Goal: Check status: Check status

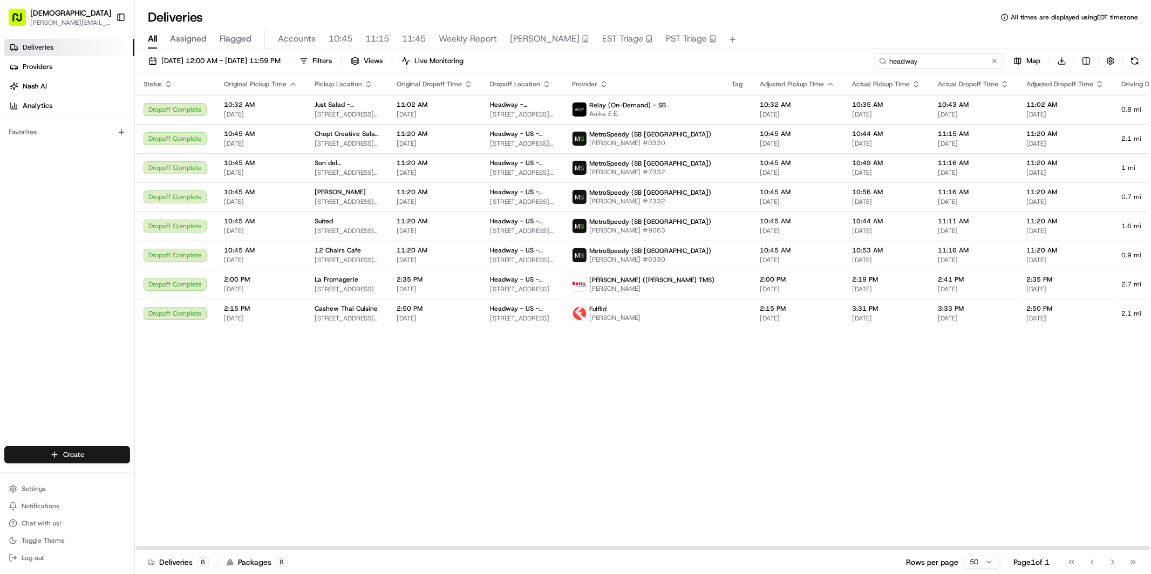
click at [940, 64] on input "headway" at bounding box center [938, 60] width 129 height 15
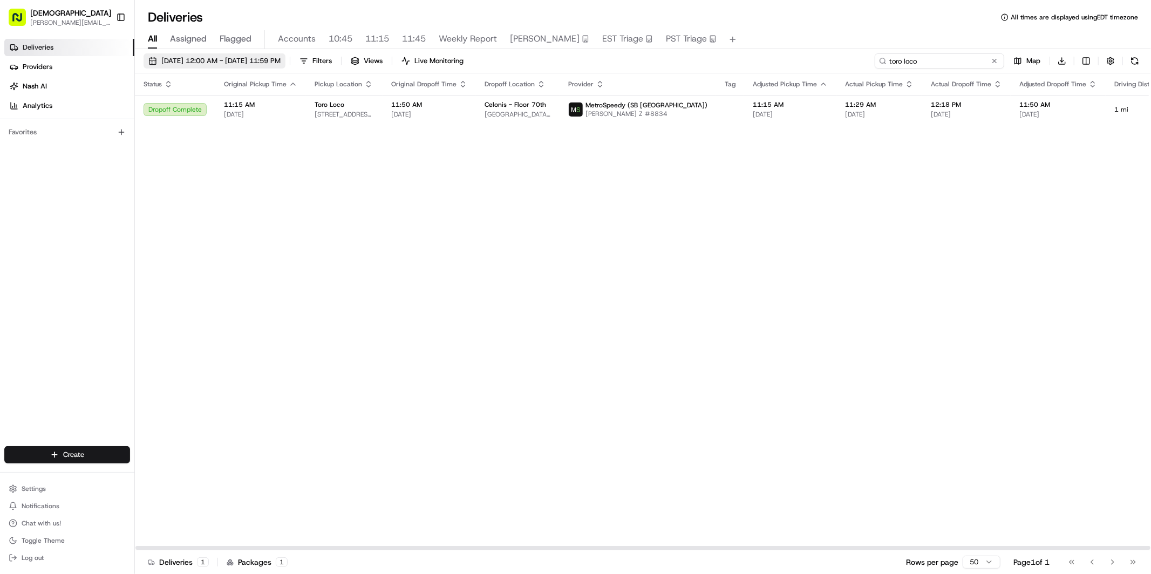
type input "toro loco"
click at [198, 58] on span "[DATE] 12:00 AM - [DATE] 11:59 PM" at bounding box center [220, 61] width 119 height 10
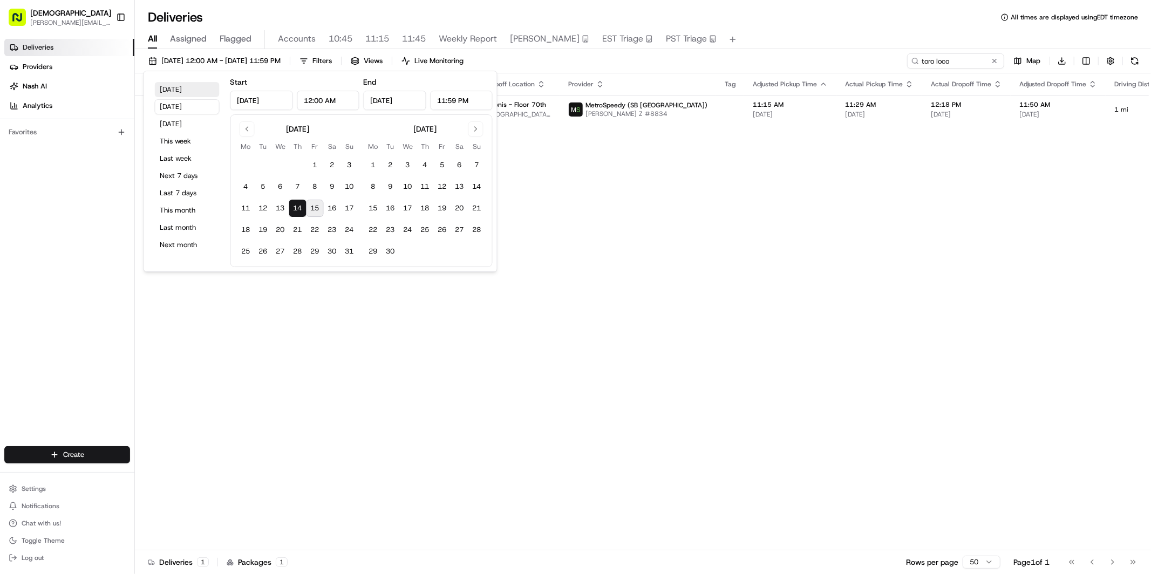
click at [177, 91] on button "[DATE]" at bounding box center [187, 89] width 65 height 15
type input "[DATE]"
click at [764, 222] on div "Status Original Pickup Time Pickup Location Original Dropoff Time Dropoff Locat…" at bounding box center [717, 311] width 1164 height 477
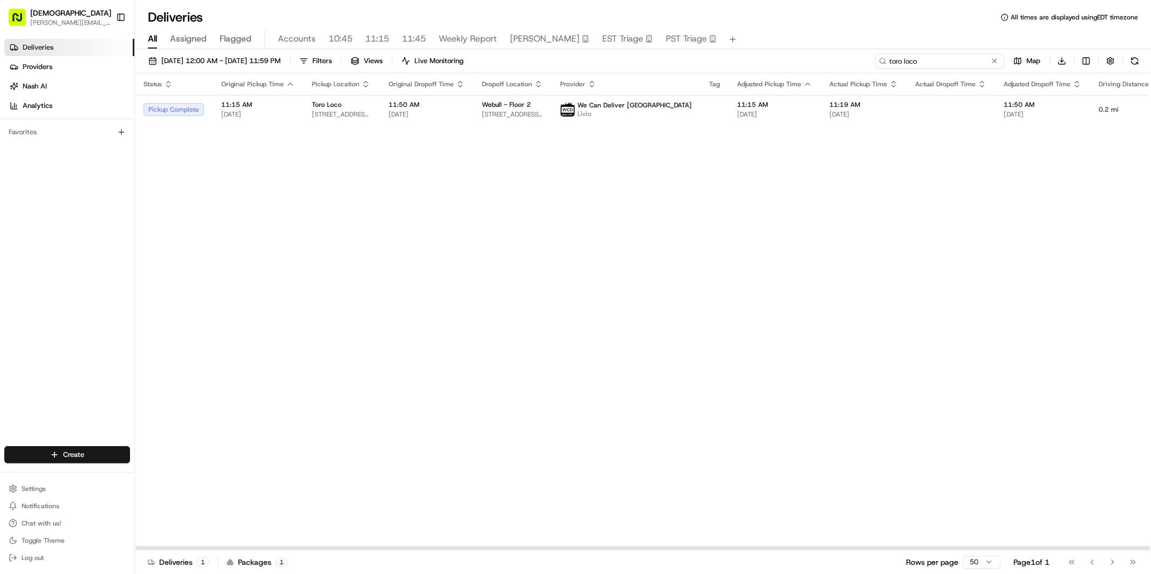
click at [932, 60] on input "toro loco" at bounding box center [938, 60] width 129 height 15
type input "webull"
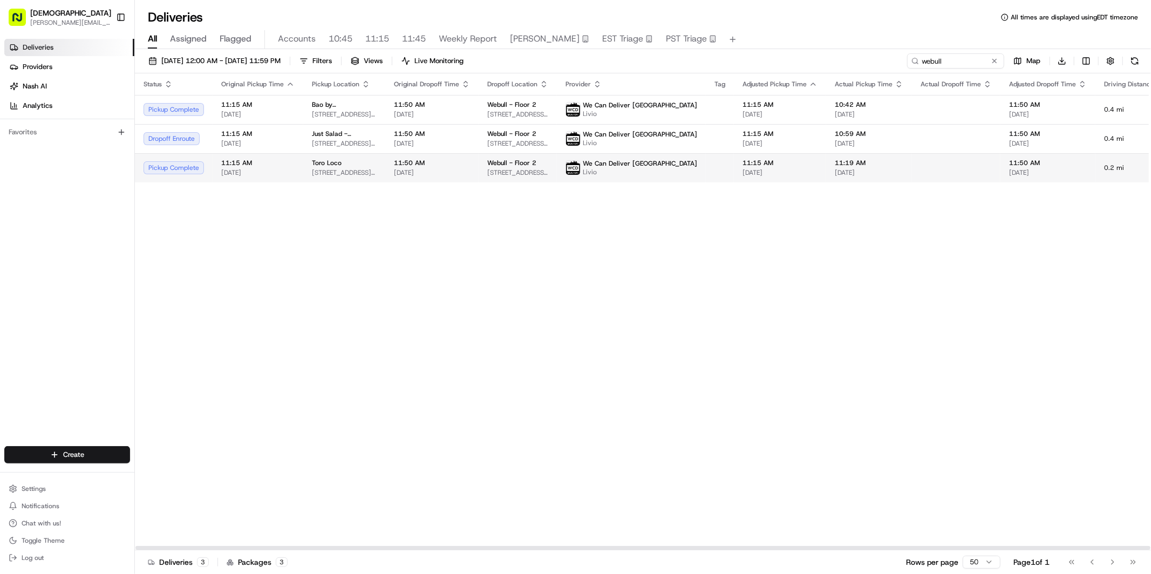
click at [308, 175] on td "Toro Loco [STREET_ADDRESS][US_STATE]" at bounding box center [344, 167] width 82 height 29
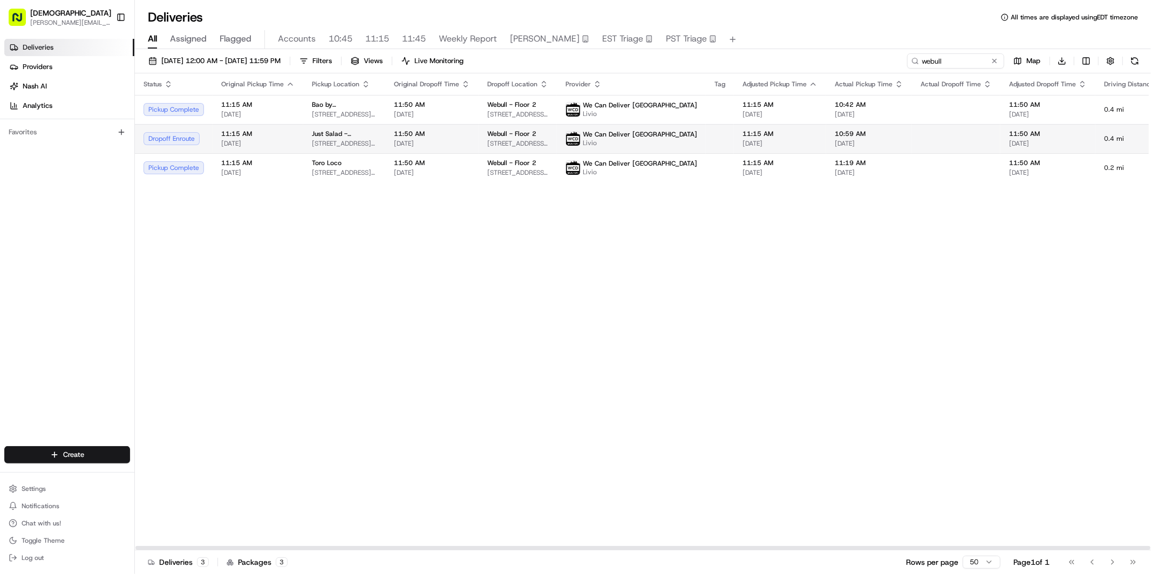
click at [288, 132] on span "11:15 AM" at bounding box center [257, 133] width 73 height 9
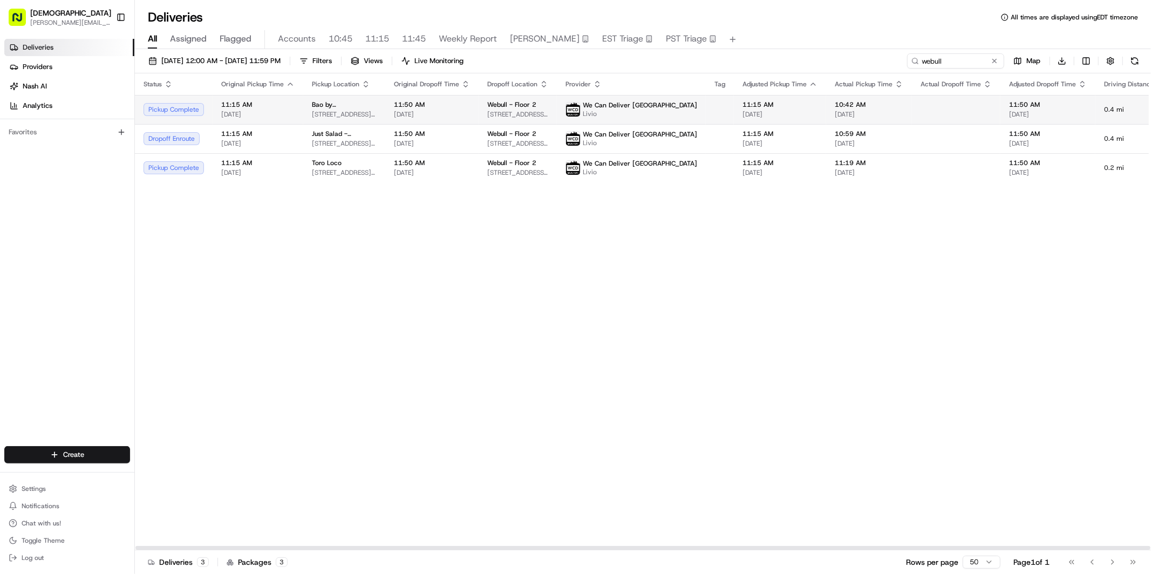
click at [276, 111] on span "[DATE]" at bounding box center [257, 114] width 73 height 9
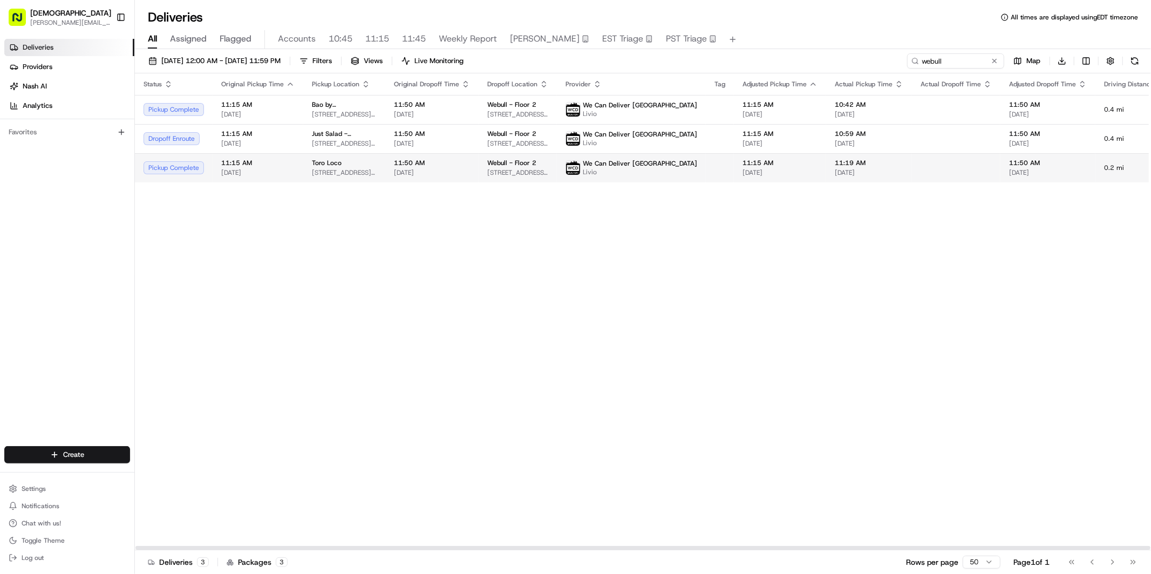
click at [291, 180] on td "11:15 AM [DATE]" at bounding box center [258, 167] width 91 height 29
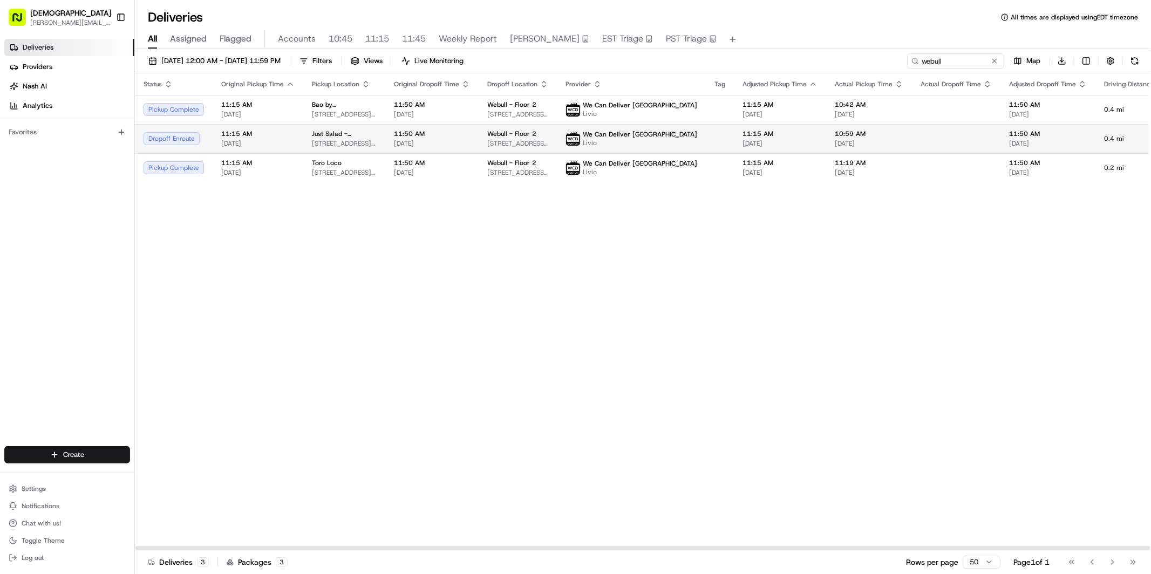
click at [268, 133] on span "11:15 AM" at bounding box center [257, 133] width 73 height 9
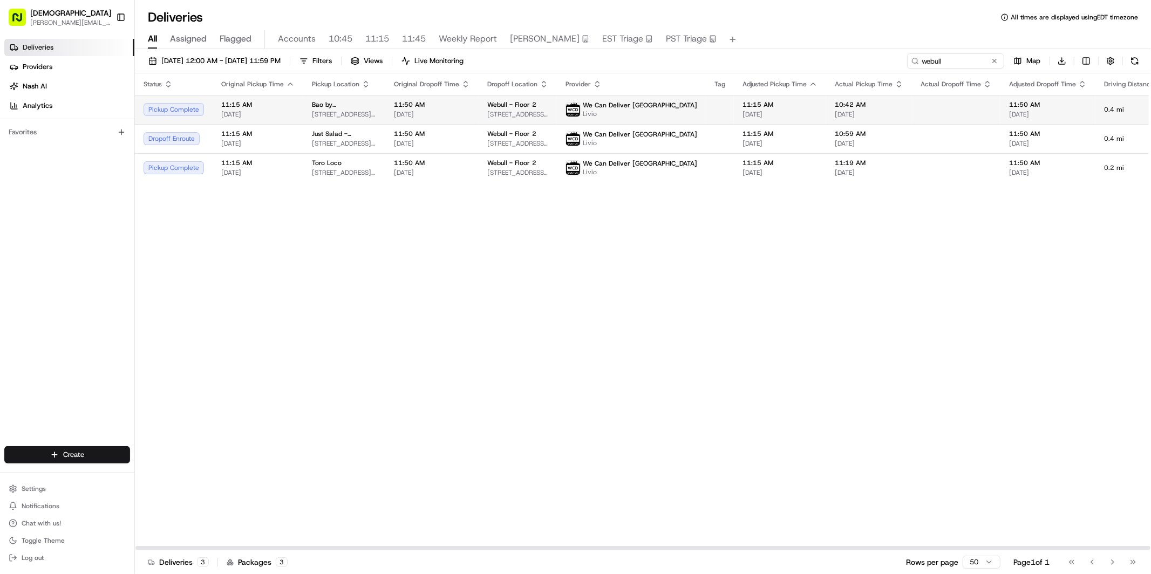
click at [285, 107] on span "11:15 AM" at bounding box center [257, 104] width 73 height 9
